Goal: Task Accomplishment & Management: Manage account settings

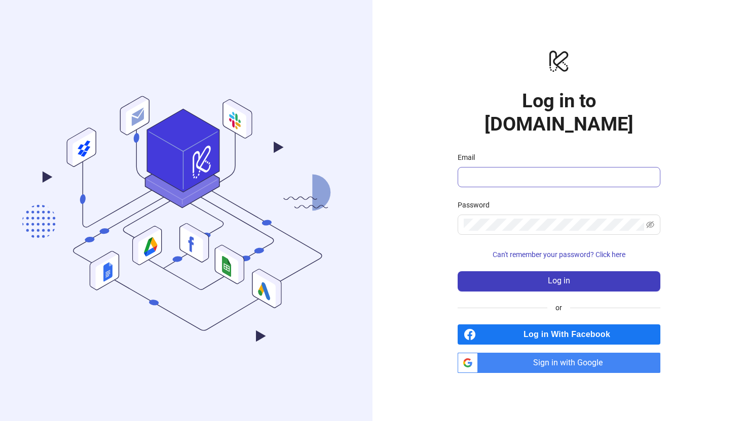
type input "**********"
click at [651, 221] on icon "eye-invisible" at bounding box center [650, 225] width 8 height 8
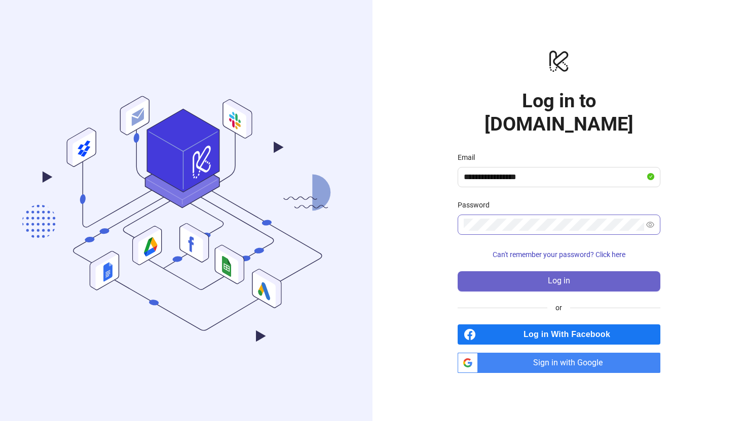
click at [592, 271] on button "Log in" at bounding box center [558, 281] width 203 height 20
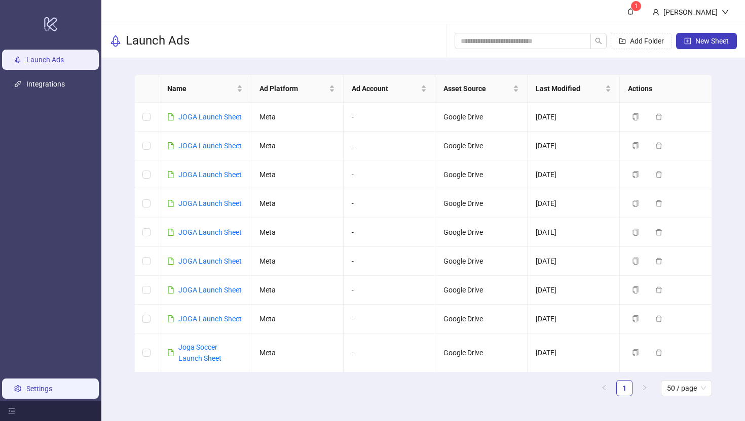
click at [26, 385] on link "Settings" at bounding box center [39, 389] width 26 height 8
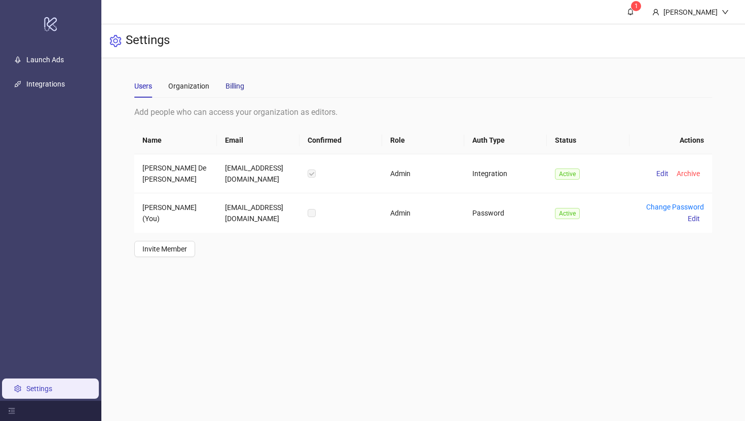
click at [239, 84] on div "Billing" at bounding box center [234, 86] width 19 height 11
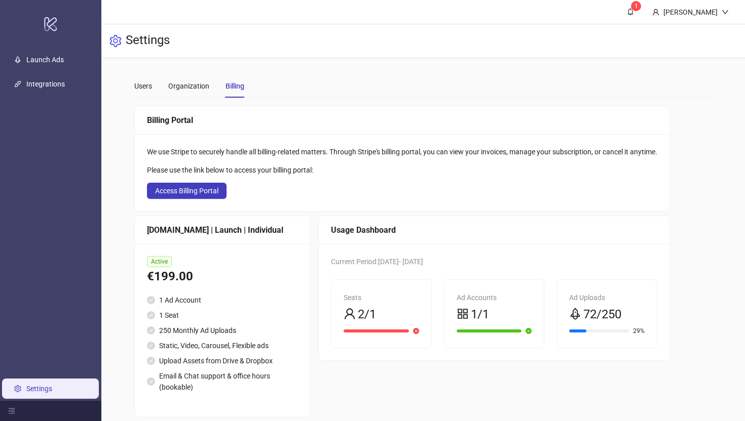
scroll to position [12, 0]
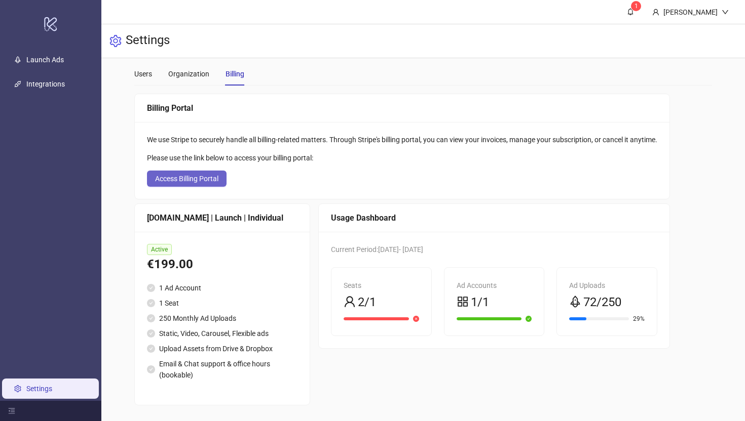
click at [204, 177] on span "Access Billing Portal" at bounding box center [186, 179] width 63 height 8
